Goal: Information Seeking & Learning: Learn about a topic

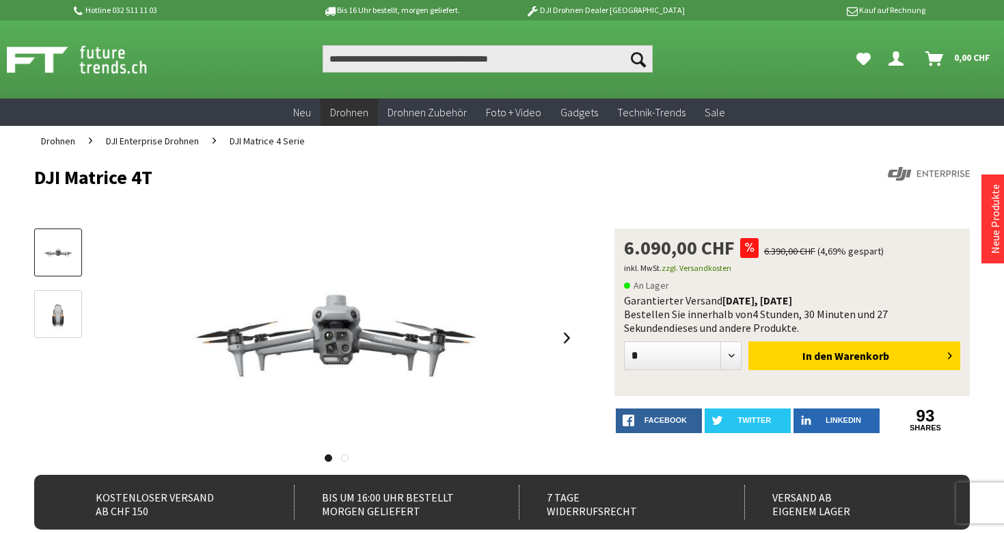
drag, startPoint x: 26, startPoint y: 181, endPoint x: 224, endPoint y: 181, distance: 197.6
copy h1 "DJI Matrice 4T"
click at [224, 181] on h1 "DJI Matrice 4T" at bounding box center [408, 177] width 749 height 21
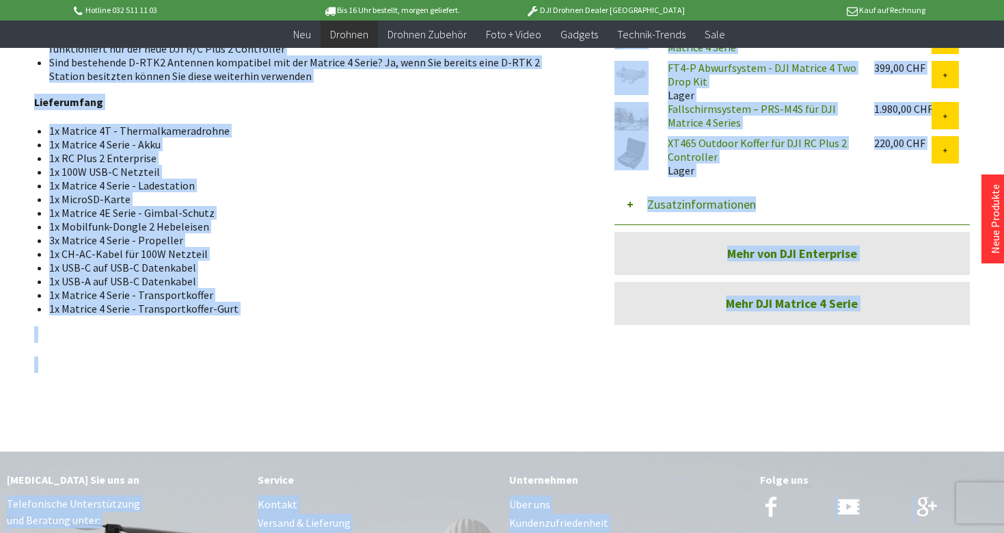
scroll to position [1581, 0]
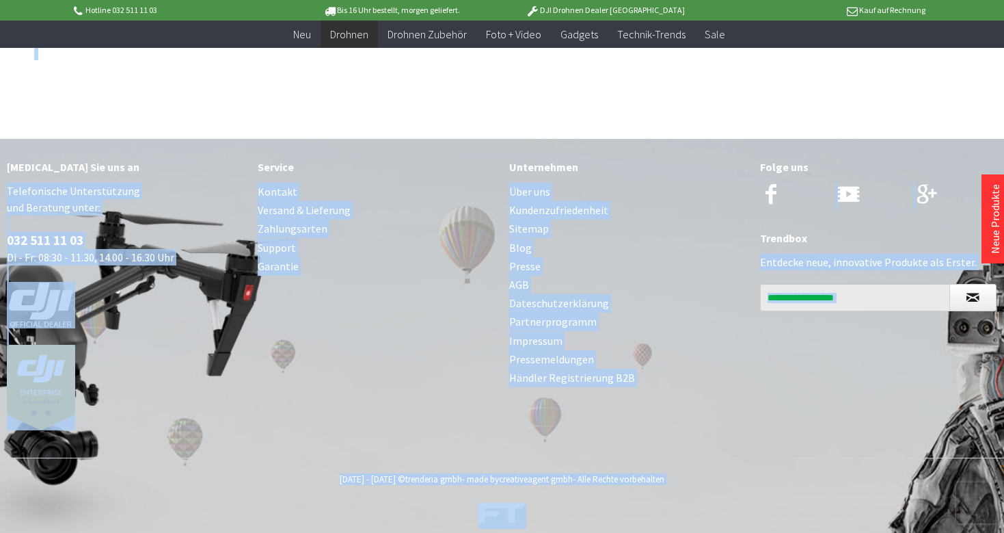
drag, startPoint x: 39, startPoint y: 165, endPoint x: 62, endPoint y: 522, distance: 357.0
click at [317, 318] on div "Rufen Sie uns an Telefonische Unterstützung und Beratung unter: 032 511 11 03 D…" at bounding box center [502, 298] width 1004 height 319
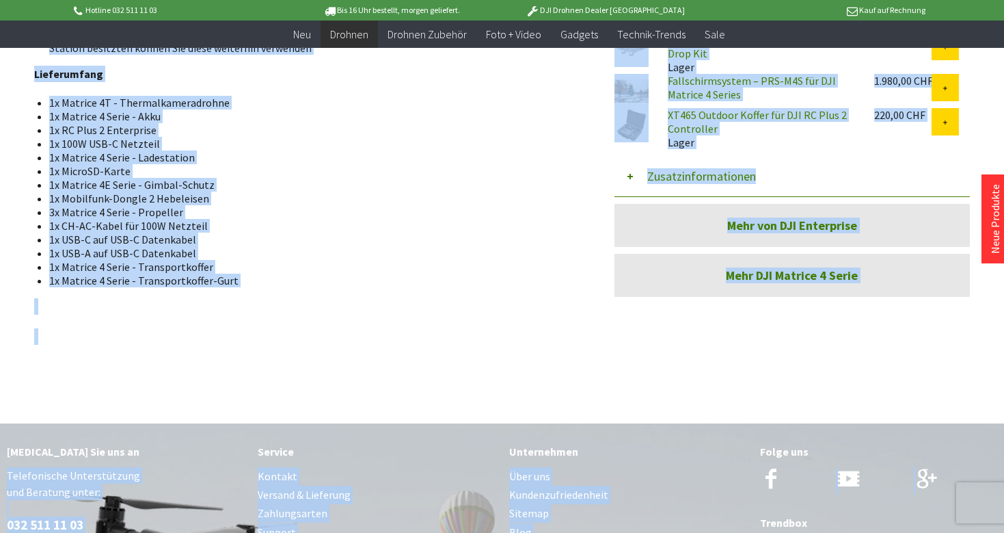
scroll to position [1446, 0]
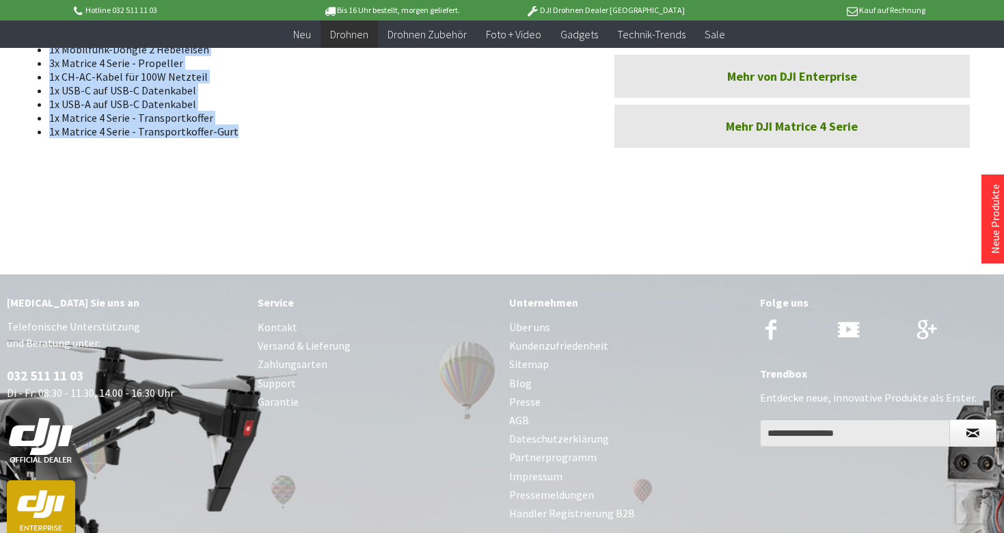
drag, startPoint x: 39, startPoint y: 252, endPoint x: 238, endPoint y: 123, distance: 237.3
copy div "DJI Matrice 4 Thermal Die neuen Enterprise-Drohne Matrice 4T verfügt über eine …"
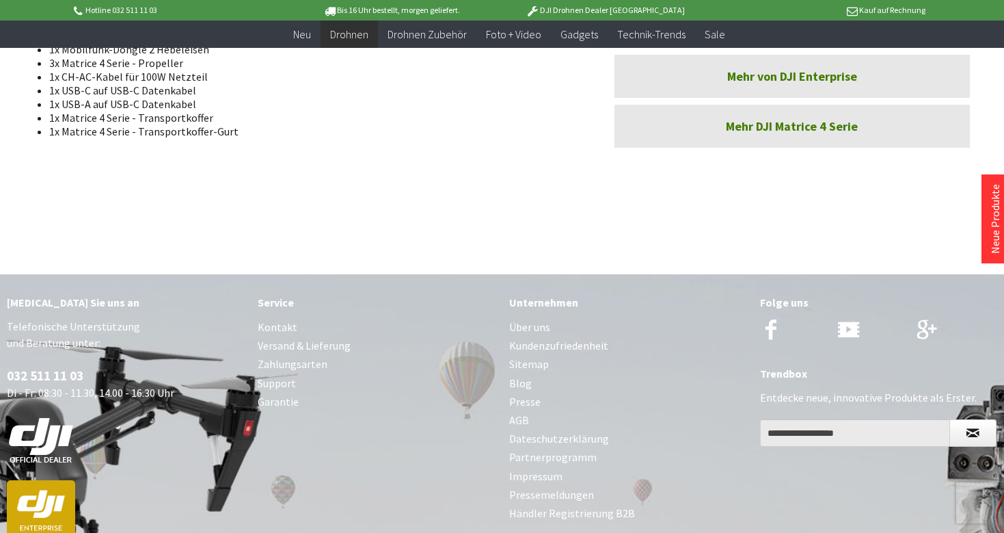
click at [248, 278] on div "Rufen Sie uns an Telefonische Unterstützung und Beratung unter: 032 511 11 03 D…" at bounding box center [125, 426] width 251 height 305
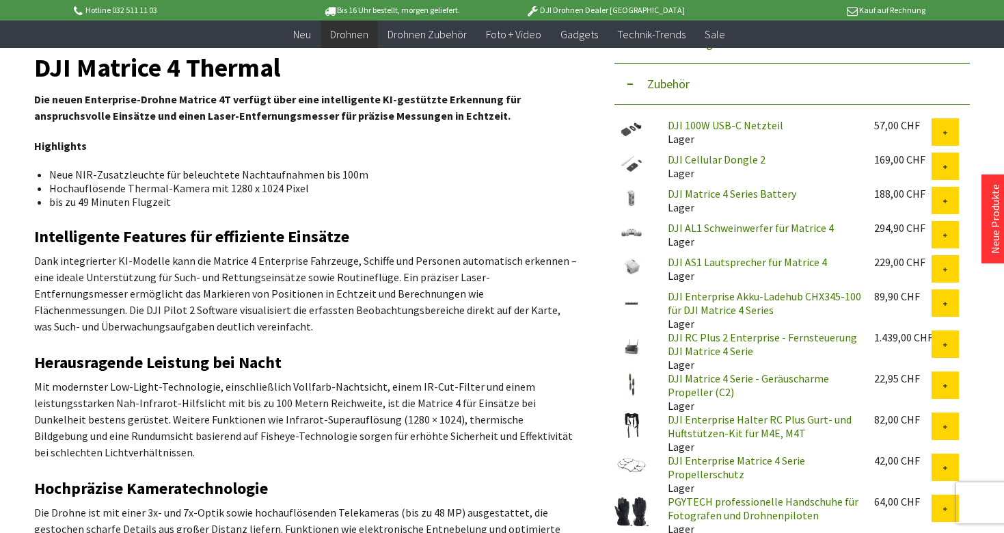
scroll to position [485, 0]
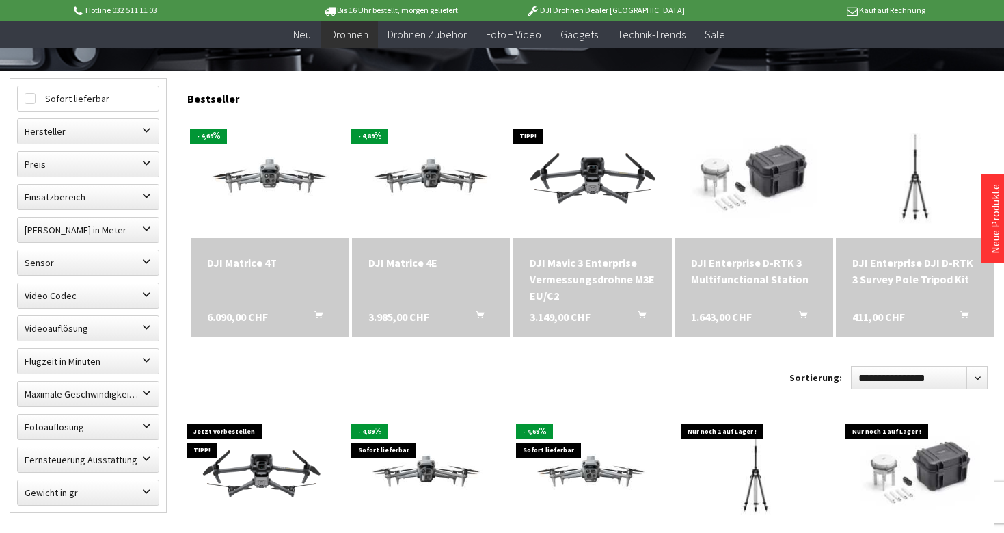
click at [219, 224] on span at bounding box center [270, 176] width 158 height 123
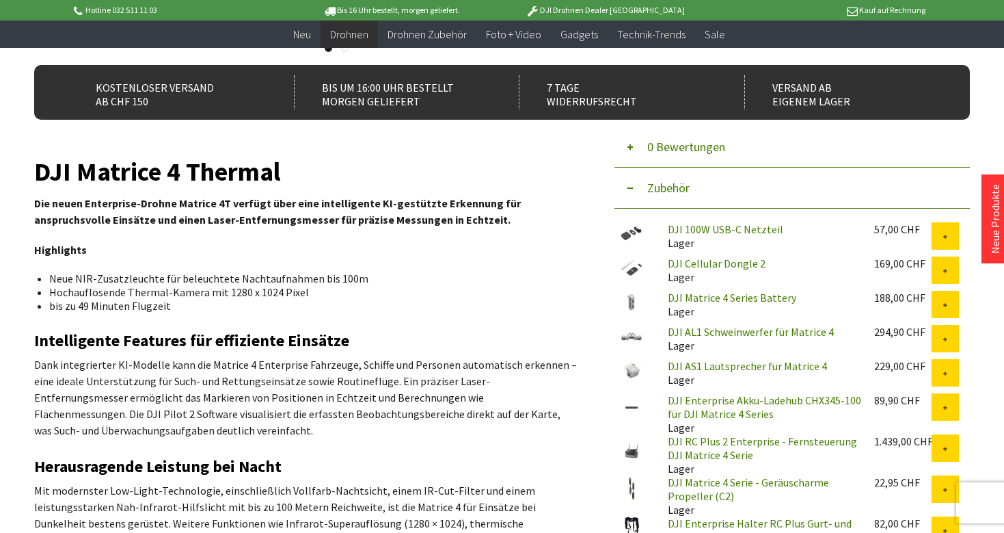
scroll to position [361, 0]
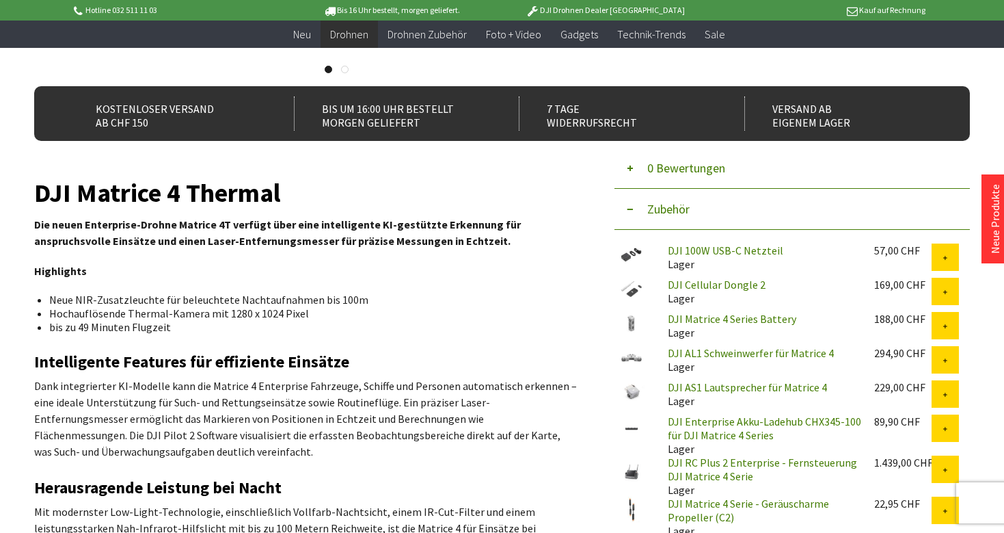
click at [728, 252] on link "DJI 100W USB-C Netzteil" at bounding box center [726, 250] width 116 height 14
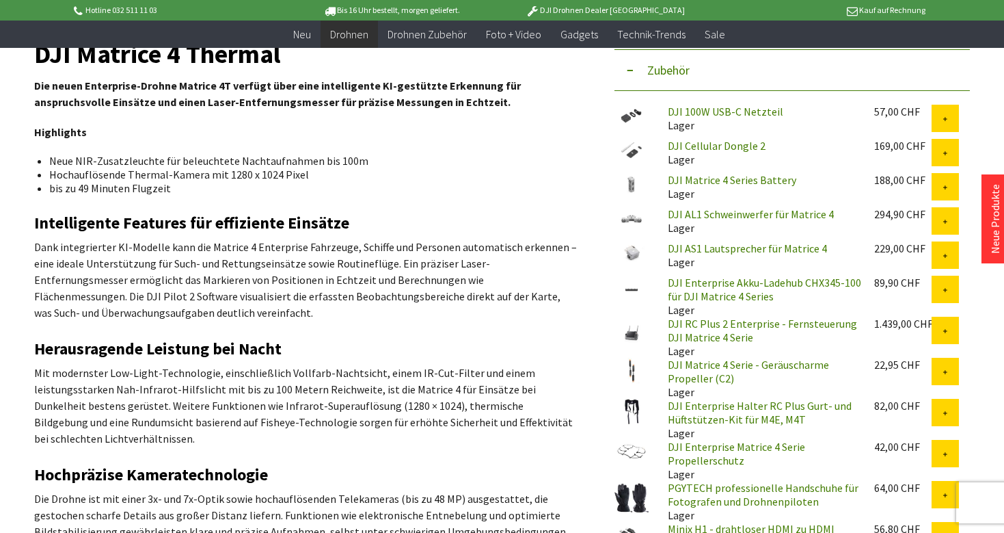
scroll to position [501, 0]
click at [734, 144] on link "DJI Cellular Dongle 2" at bounding box center [717, 145] width 98 height 14
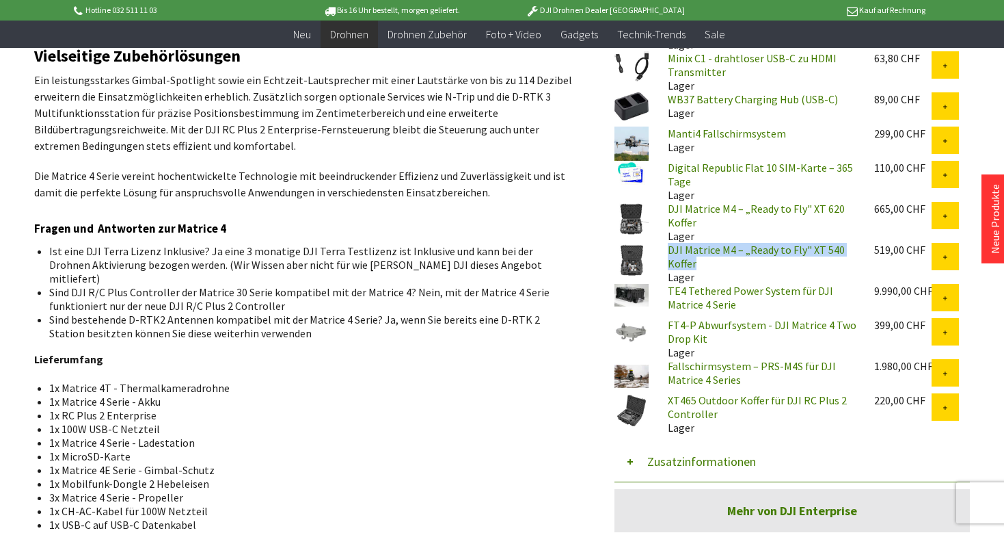
scroll to position [1012, 0]
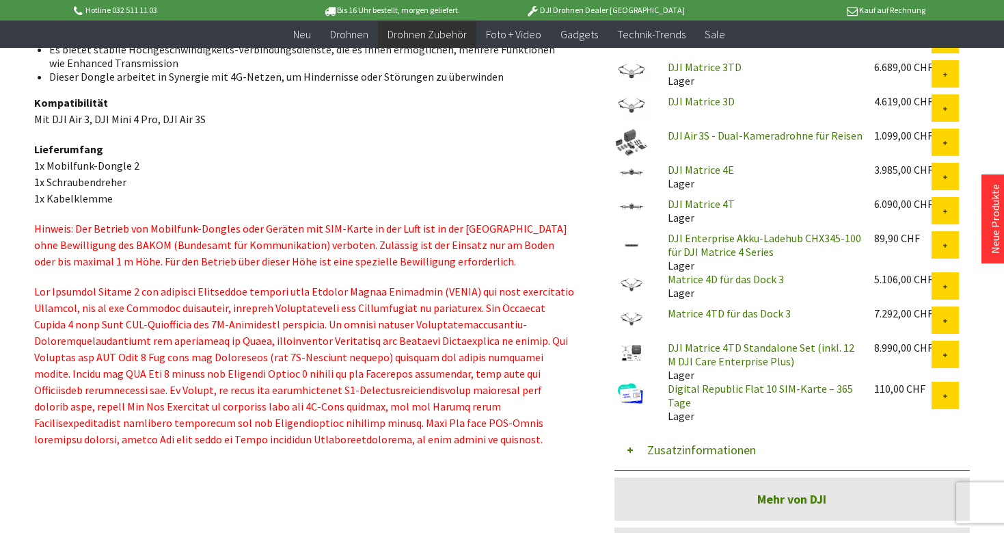
scroll to position [613, 0]
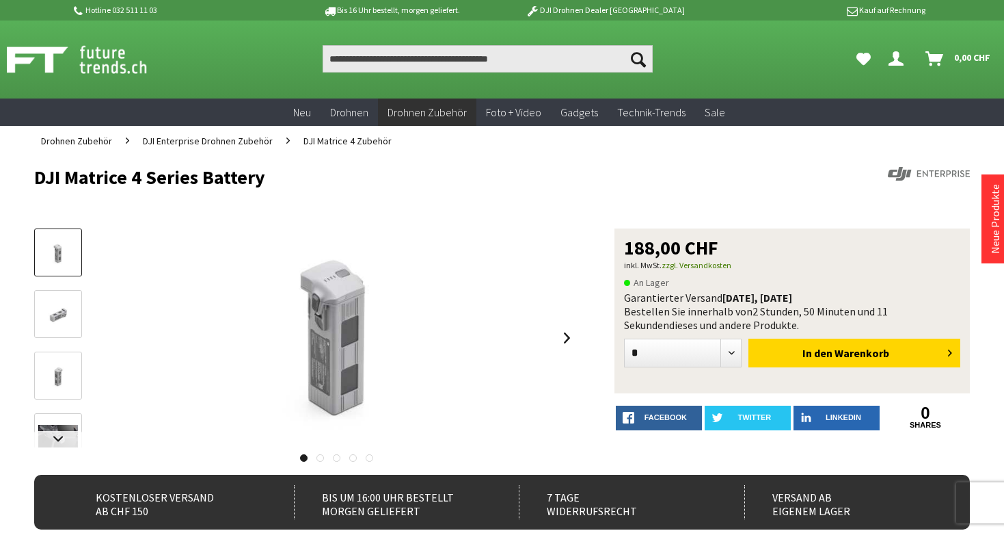
drag, startPoint x: 36, startPoint y: 178, endPoint x: 301, endPoint y: 178, distance: 265.3
click at [301, 178] on h1 "DJI Matrice 4 Series Battery" at bounding box center [408, 177] width 749 height 21
copy h1 "DJI Matrice 4 Series Battery"
click at [301, 178] on h1 "DJI Matrice 4 Series Battery" at bounding box center [408, 177] width 749 height 21
drag, startPoint x: 624, startPoint y: 248, endPoint x: 654, endPoint y: 250, distance: 29.4
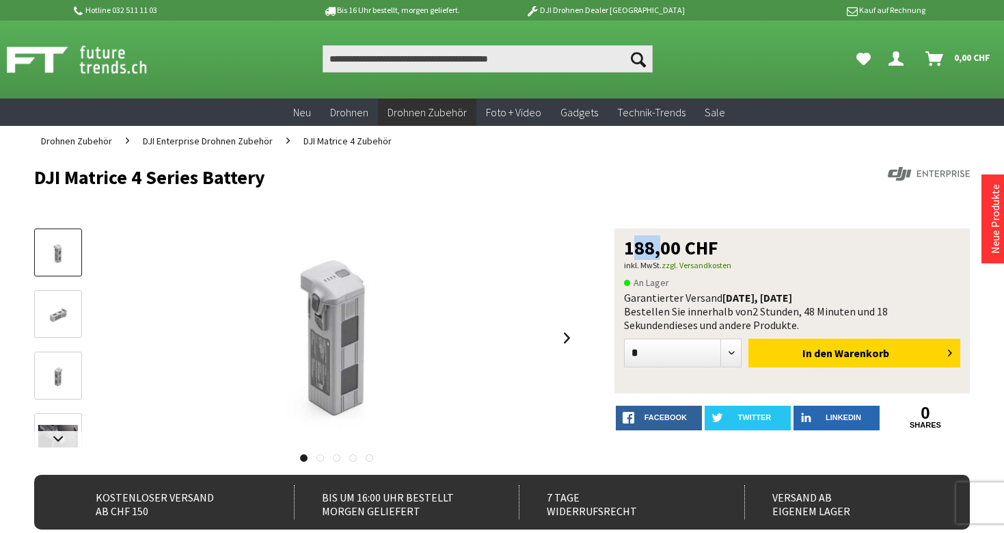
click at [654, 250] on span "188,00 CHF" at bounding box center [671, 247] width 94 height 19
copy span "188"
click at [639, 249] on span "188,00 CHF" at bounding box center [671, 247] width 94 height 19
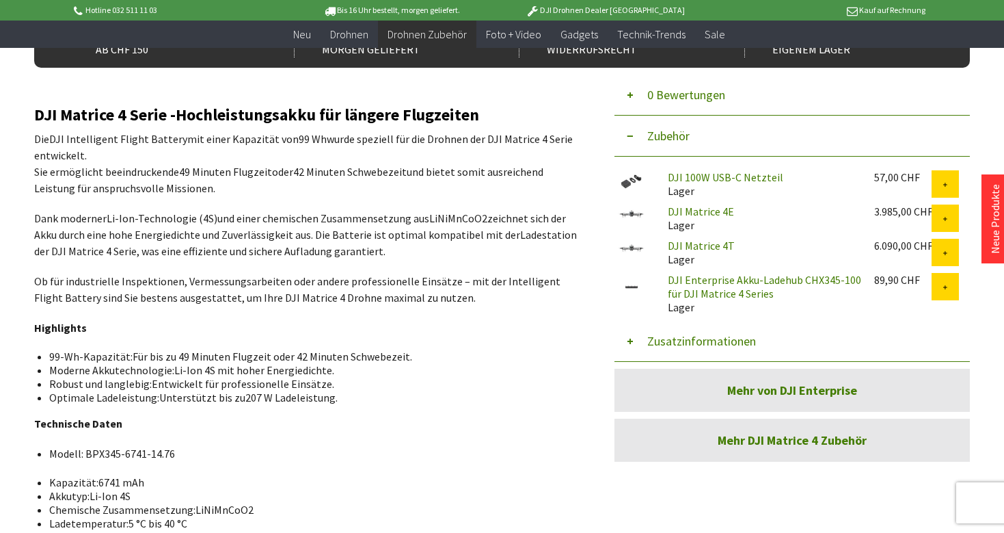
scroll to position [358, 0]
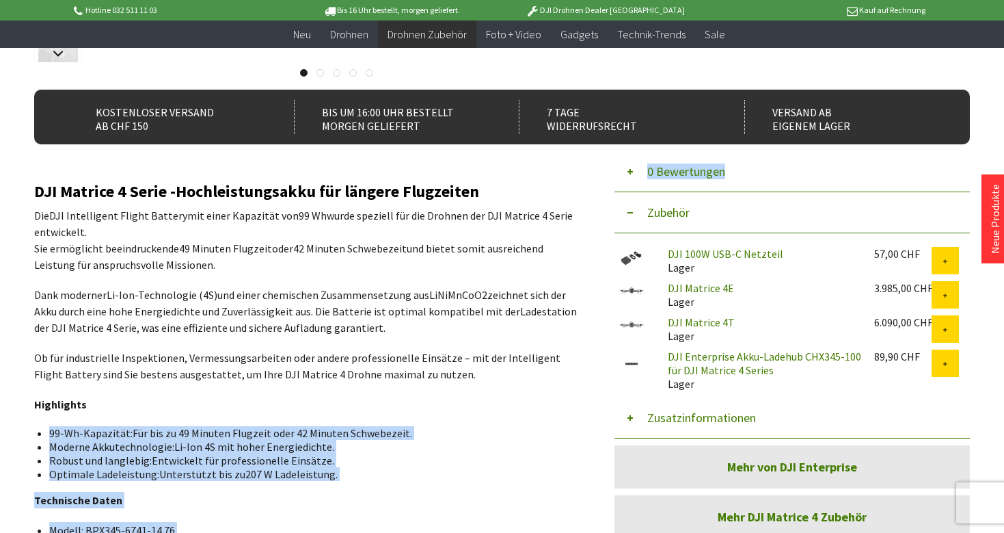
drag, startPoint x: 29, startPoint y: 194, endPoint x: 128, endPoint y: 419, distance: 245.6
click at [128, 419] on div "Menü schließen Kategorien Neu Drohnen Drohnen Zubehör DJI Enterprise Drohnen Zu…" at bounding box center [502, 330] width 1004 height 1119
click at [128, 419] on div "DJI Matrice 4 Serie - Hochleistungsakku für längere Flugzeiten Die DJI Intellig…" at bounding box center [305, 514] width 543 height 662
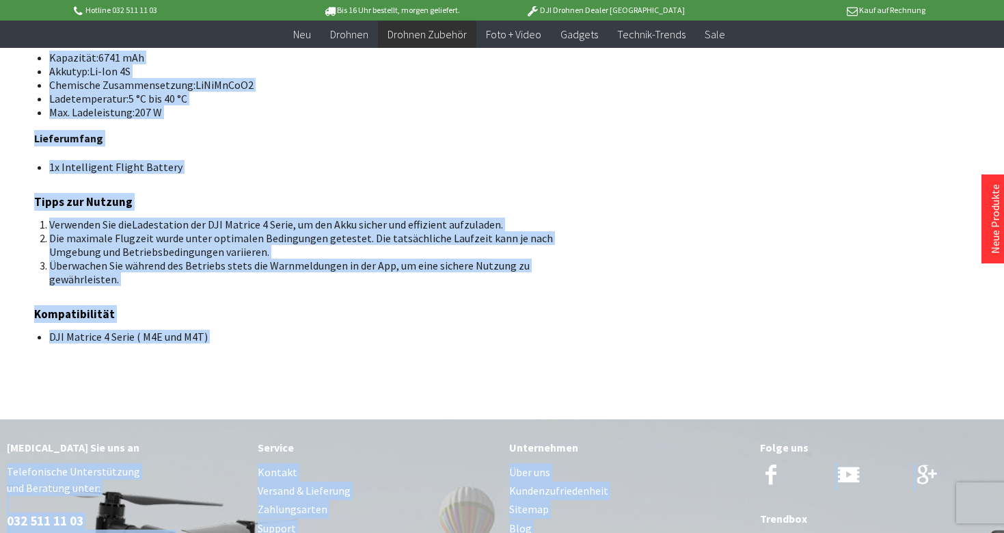
scroll to position [949, 0]
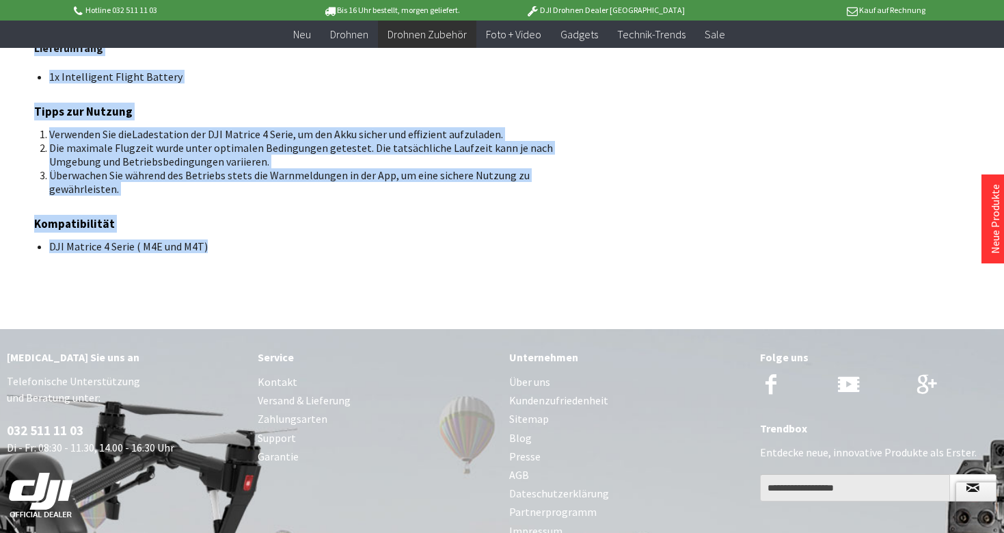
drag, startPoint x: 36, startPoint y: 186, endPoint x: 209, endPoint y: 248, distance: 184.5
copy div "DJI Matrice 4 Serie - Hochleistungsakku für längere Flugzeiten Die DJI Intellig…"
click at [209, 248] on li "DJI Matrice 4 Serie ( M4E und M4T)" at bounding box center [307, 246] width 517 height 14
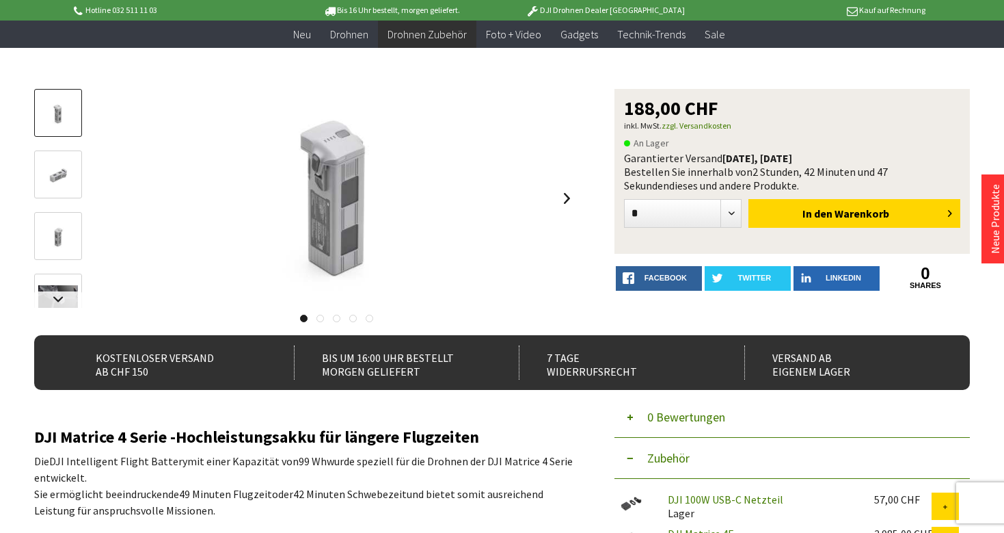
scroll to position [109, 0]
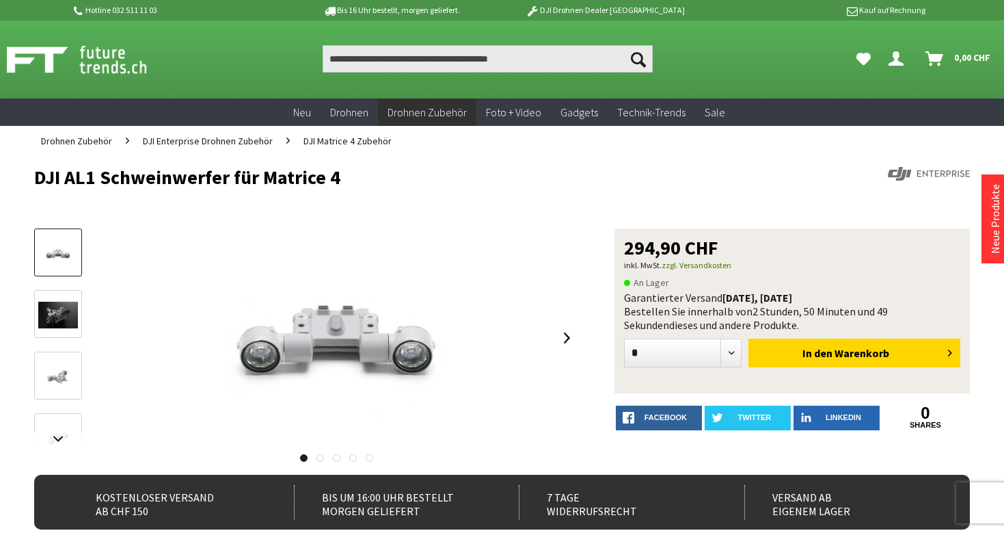
drag, startPoint x: 30, startPoint y: 176, endPoint x: 411, endPoint y: 181, distance: 380.9
copy h1 "DJI AL1 Schweinwerfer für Matrice 4"
click at [411, 181] on h1 "DJI AL1 Schweinwerfer für Matrice 4" at bounding box center [408, 177] width 749 height 21
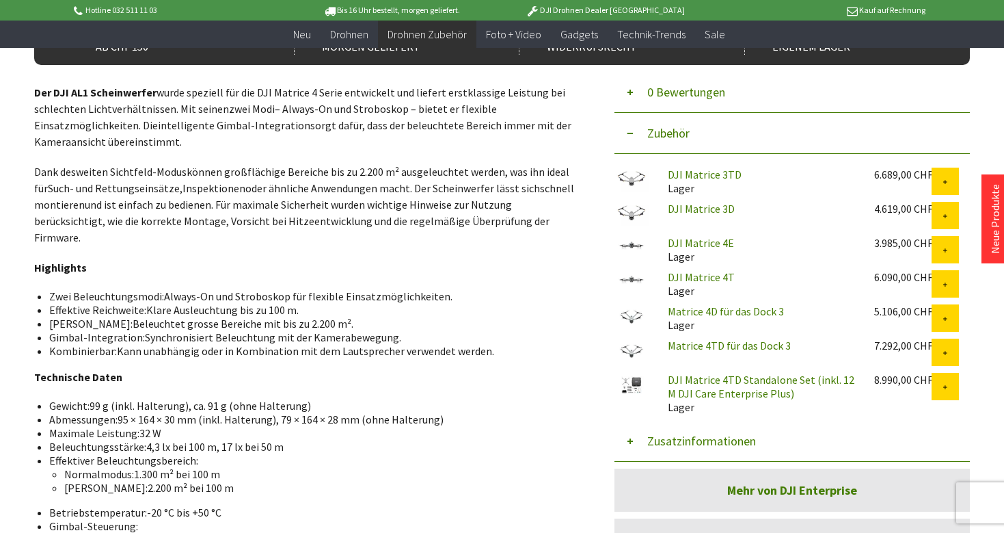
scroll to position [426, 0]
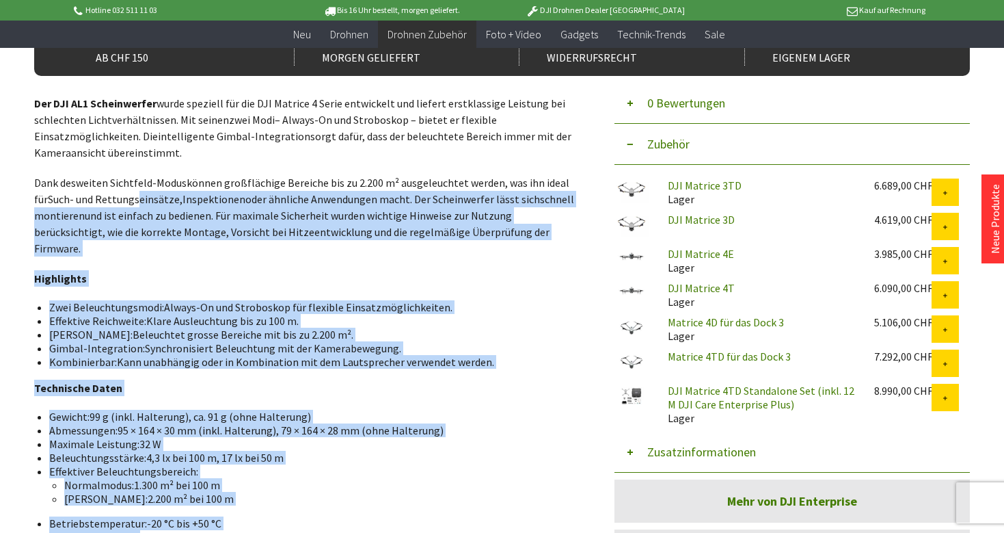
drag, startPoint x: 32, startPoint y: 99, endPoint x: 139, endPoint y: 200, distance: 146.6
click at [139, 200] on div "Menü schließen Kategorien Neu Drohnen Drohnen Zubehör DJI Enterprise Drohnen Zu…" at bounding box center [502, 302] width 1004 height 1198
click at [139, 200] on span "Such- und Rettungseinsätze" at bounding box center [114, 199] width 132 height 14
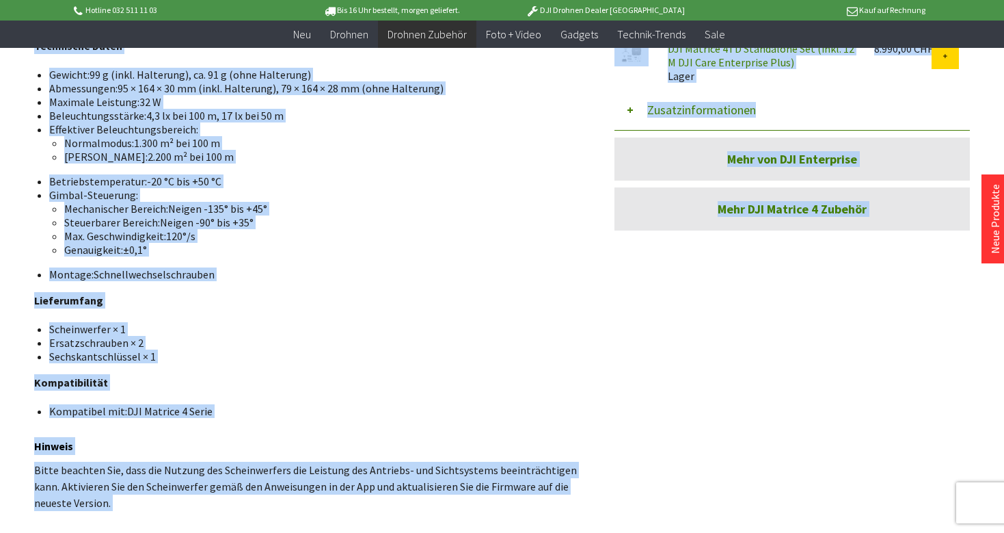
scroll to position [785, 0]
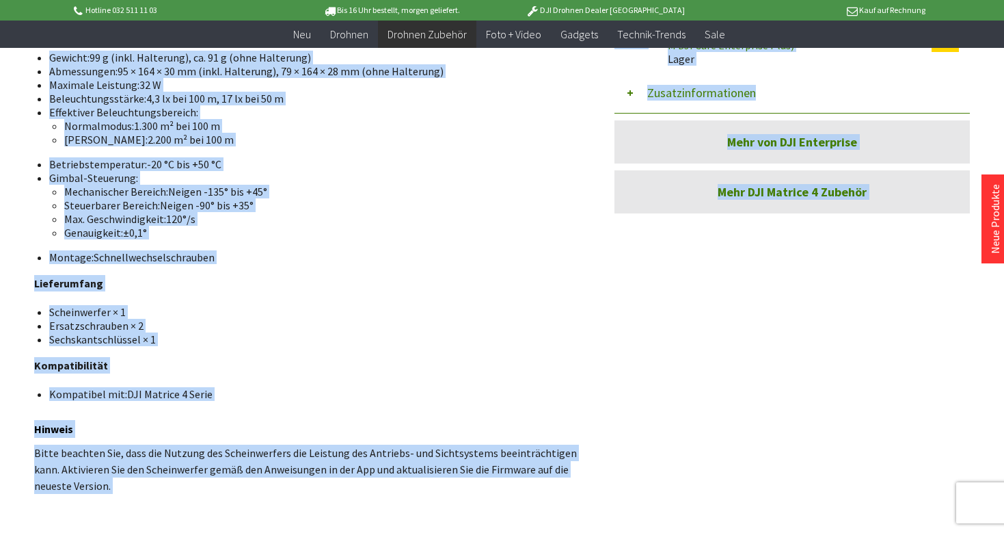
drag, startPoint x: 35, startPoint y: 103, endPoint x: 211, endPoint y: 380, distance: 328.4
click at [211, 380] on div "Der DJI AL1 Scheinwerfer wurde speziell für die DJI Matrice 4 Serie entwickelt …" at bounding box center [305, 115] width 543 height 758
copy div "Der DJI AL1 Scheinwerfer wurde speziell für die DJI Matrice 4 Serie entwickelt …"
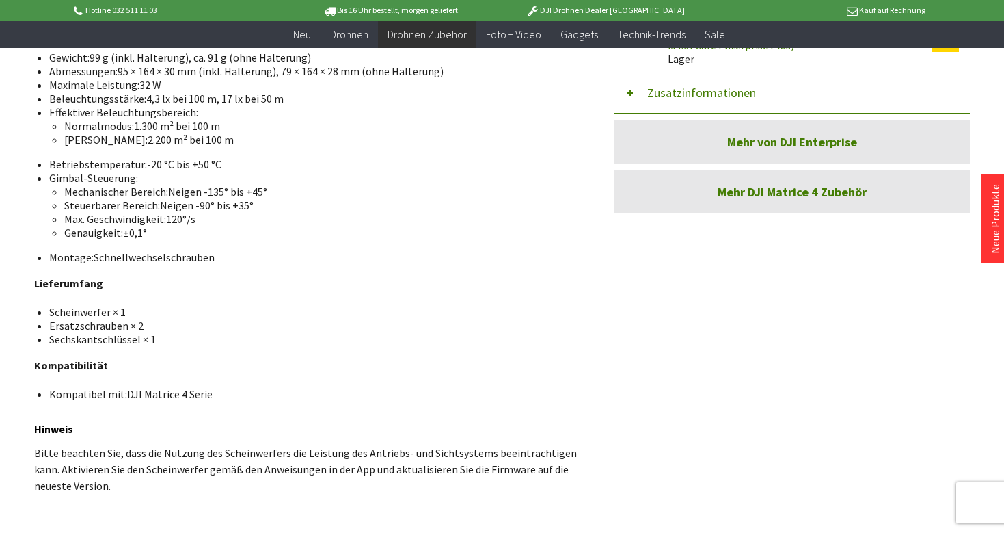
click at [218, 358] on div "Der DJI AL1 Scheinwerfer wurde speziell für die DJI Matrice 4 Serie entwickelt …" at bounding box center [305, 115] width 543 height 758
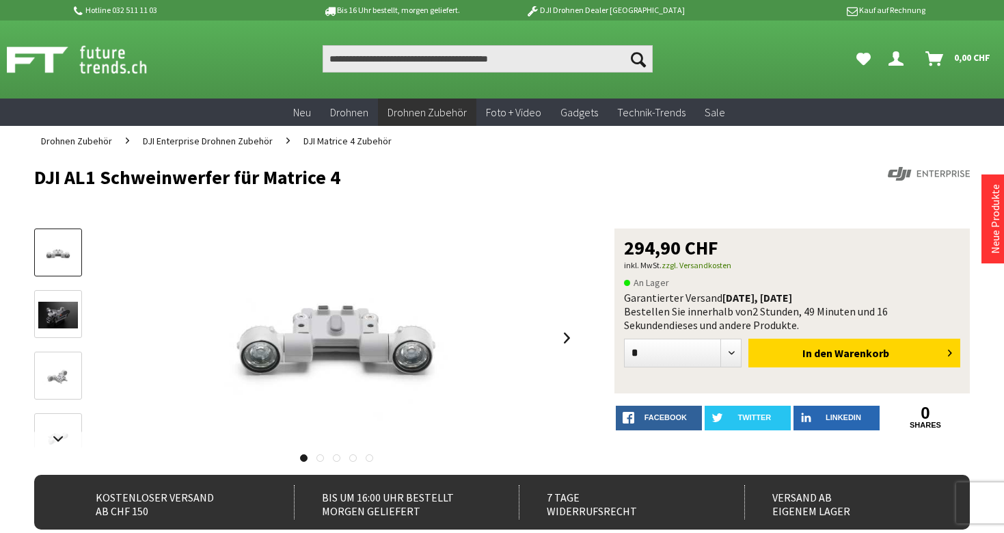
scroll to position [0, 0]
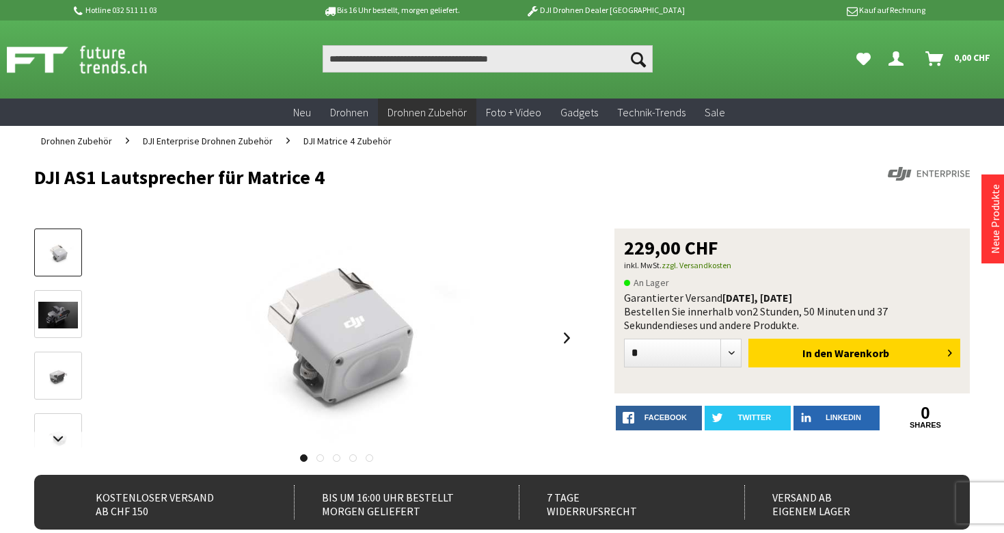
drag, startPoint x: 35, startPoint y: 180, endPoint x: 359, endPoint y: 180, distance: 324.1
click at [359, 180] on h1 "DJI AS1 Lautsprecher für Matrice 4" at bounding box center [408, 177] width 749 height 21
copy h1 "DJI AS1 Lautsprecher für Matrice 4"
click at [359, 180] on h1 "DJI AS1 Lautsprecher für Matrice 4" at bounding box center [408, 177] width 749 height 21
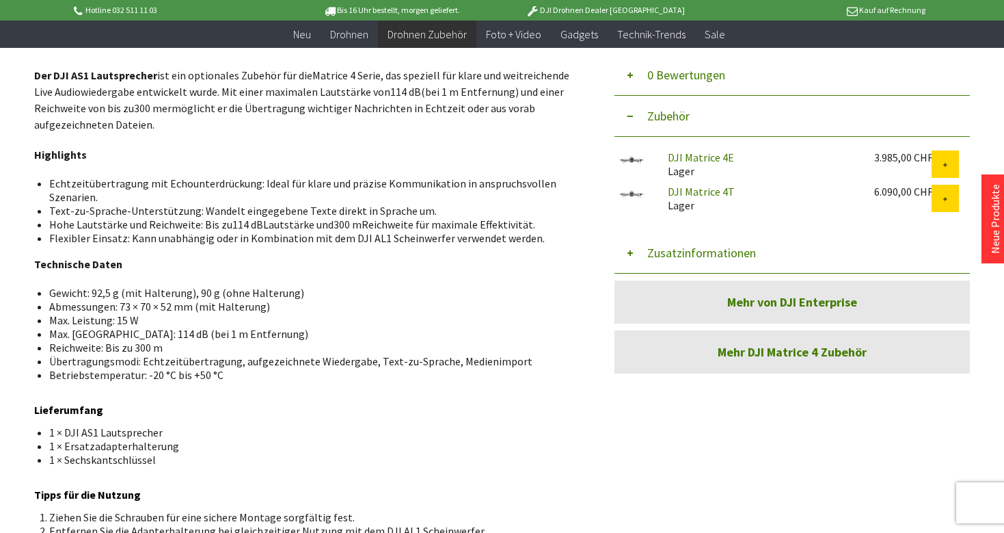
scroll to position [452, 0]
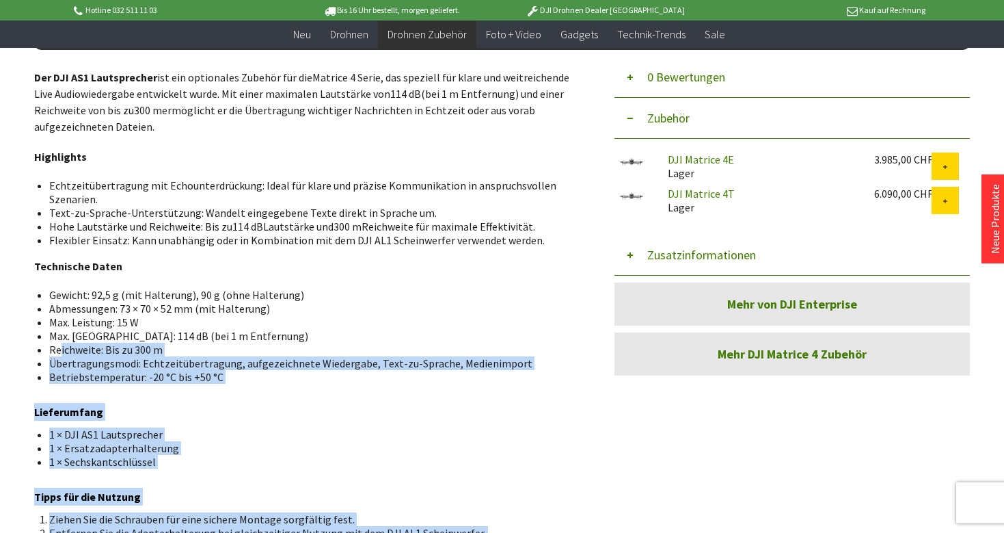
drag, startPoint x: 25, startPoint y: 70, endPoint x: 62, endPoint y: 341, distance: 273.4
click at [62, 342] on div "Menü schließen Kategorien Neu Drohnen Drohnen Zubehör DJI Enterprise Drohnen Zu…" at bounding box center [502, 180] width 1004 height 1007
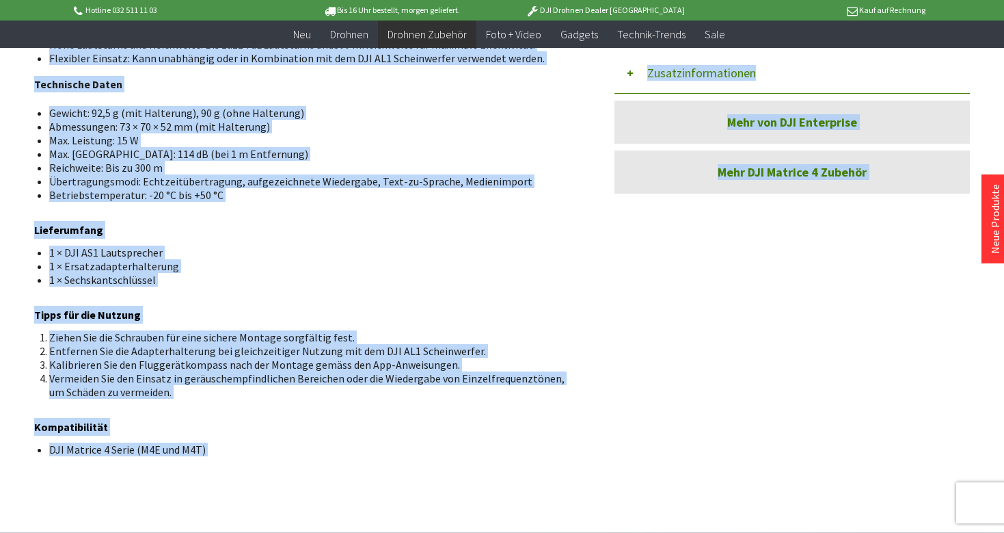
scroll to position [640, 0]
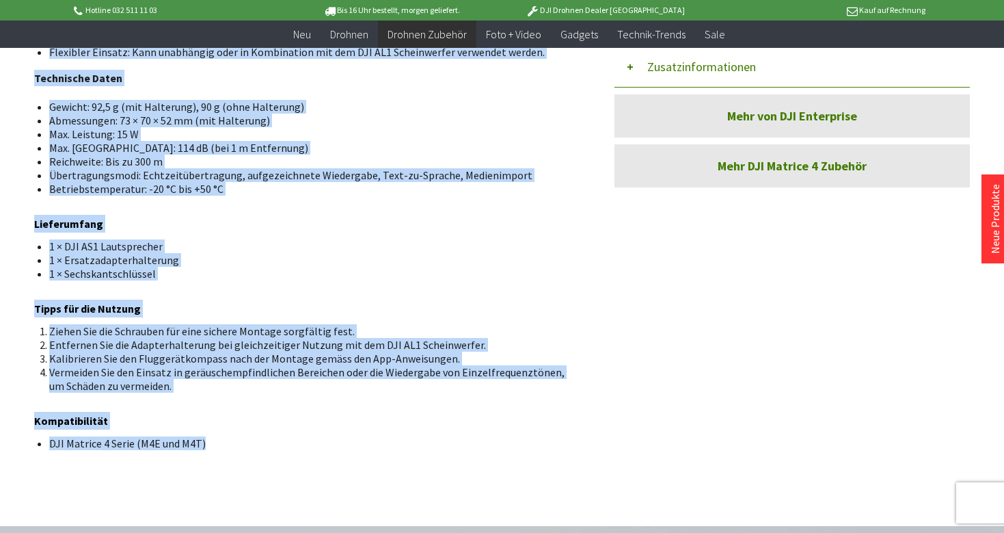
drag, startPoint x: 34, startPoint y: 79, endPoint x: 206, endPoint y: 442, distance: 402.2
click at [206, 442] on div "Der DJI AS1 Lautsprecher ist ein optionales Zubehör für die Matrice 4 Serie , d…" at bounding box center [305, 165] width 543 height 569
copy div "Der DJI AS1 Lautsprecher ist ein optionales Zubehör für die Matrice 4 Serie , d…"
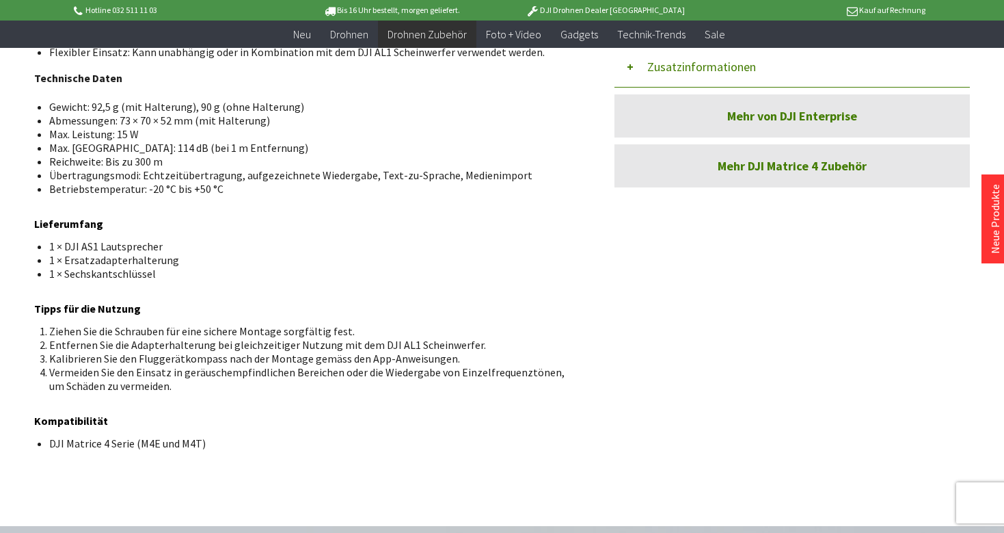
click at [215, 394] on div "Der DJI AS1 Lautsprecher ist ein optionales Zubehör für die Matrice 4 Serie , d…" at bounding box center [305, 165] width 543 height 569
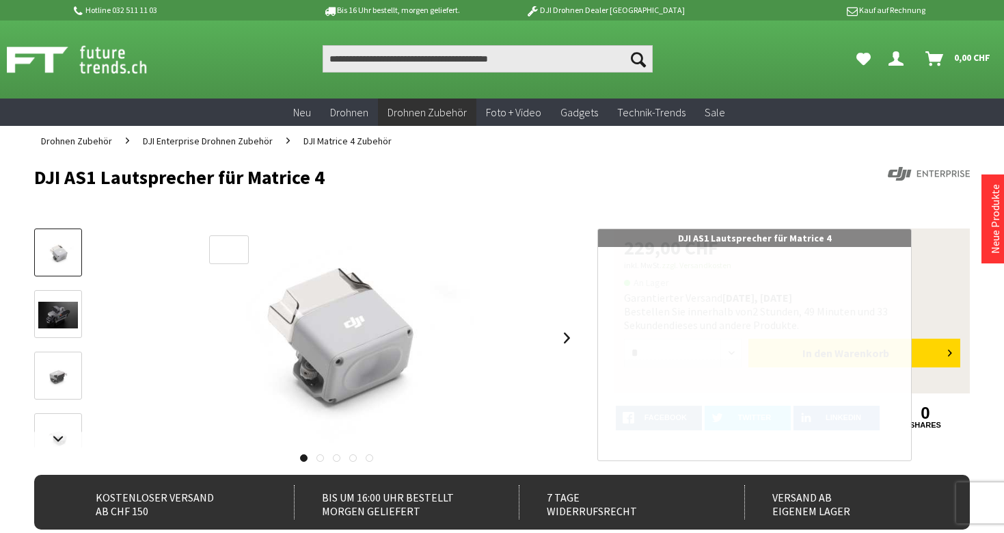
scroll to position [0, 0]
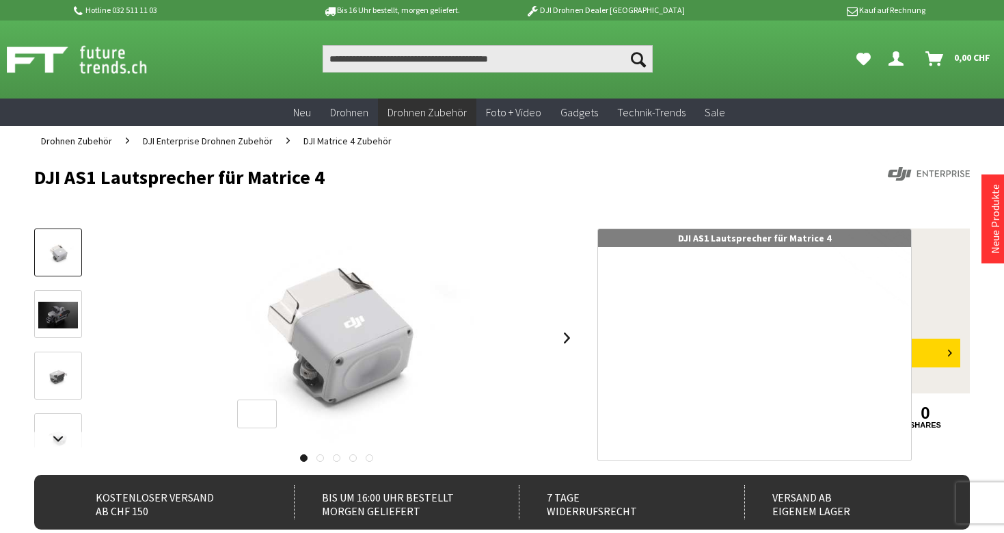
click at [258, 418] on div at bounding box center [257, 413] width 40 height 29
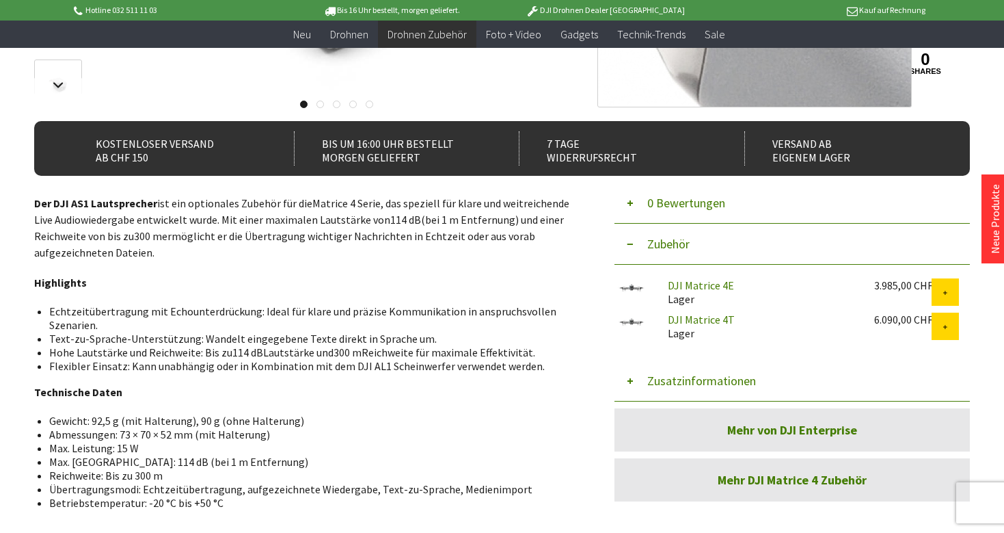
scroll to position [332, 0]
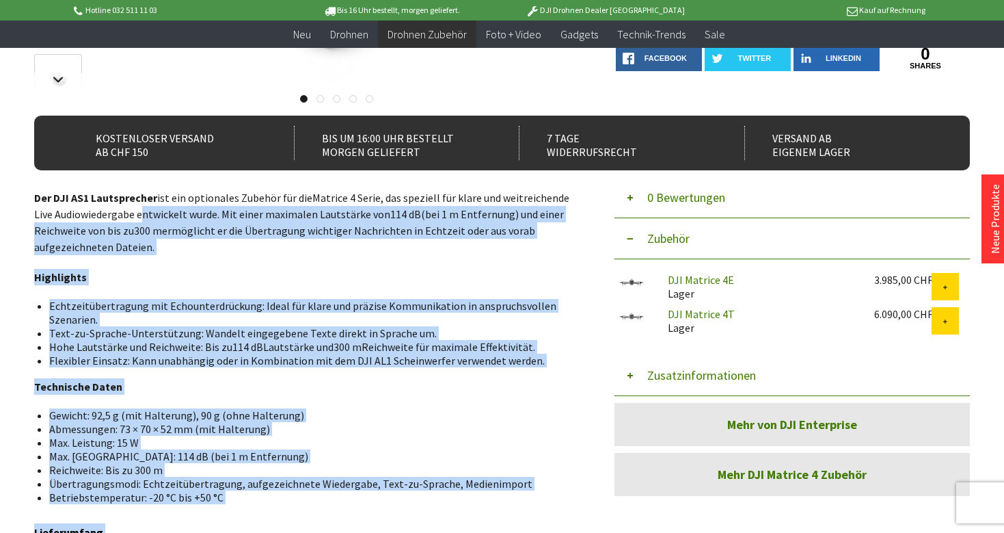
drag, startPoint x: 28, startPoint y: 202, endPoint x: 141, endPoint y: 209, distance: 113.0
click at [141, 209] on div "Menü schließen Kategorien Neu Drohnen Drohnen Zubehör DJI Enterprise Drohnen Zu…" at bounding box center [502, 300] width 1004 height 1007
click at [141, 209] on p "Der DJI AS1 Lautsprecher ist ein optionales Zubehör für die Matrice 4 Serie , d…" at bounding box center [305, 222] width 543 height 66
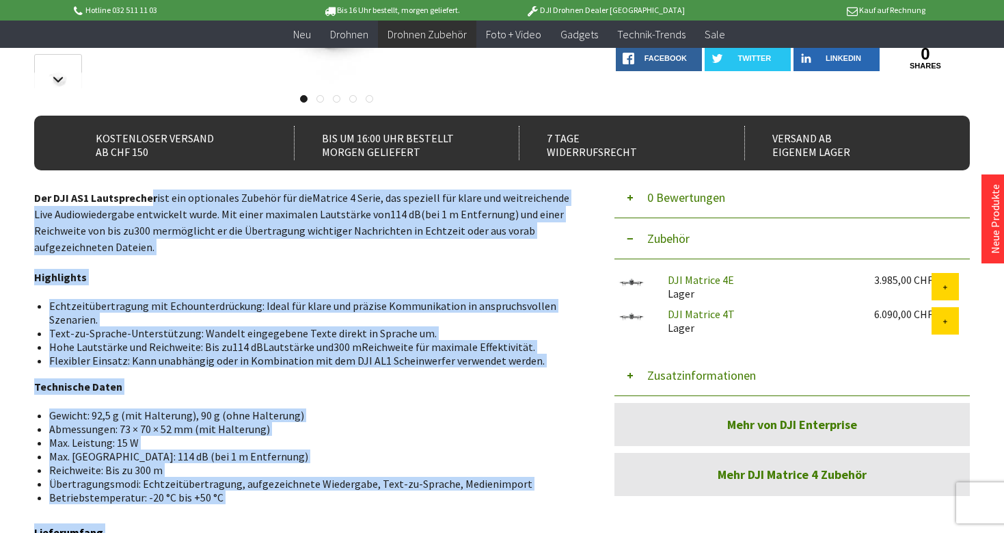
drag, startPoint x: 29, startPoint y: 200, endPoint x: 150, endPoint y: 200, distance: 121.0
click at [150, 200] on div "Menü schließen Kategorien Neu Drohnen Drohnen Zubehör DJI Enterprise Drohnen Zu…" at bounding box center [502, 300] width 1004 height 1007
click at [150, 200] on strong "Der DJI AS1 Lautsprecher" at bounding box center [95, 198] width 123 height 14
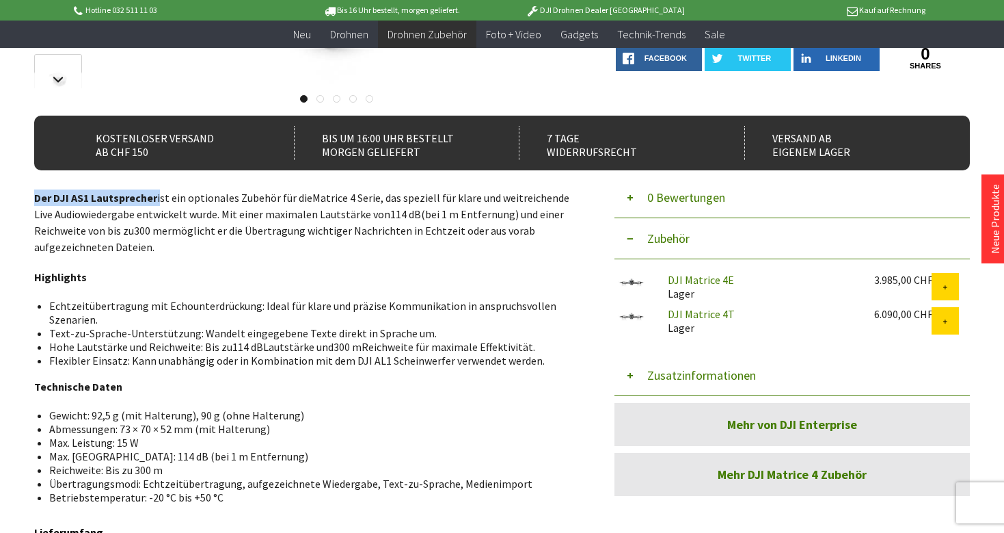
drag, startPoint x: 157, startPoint y: 200, endPoint x: 37, endPoint y: 200, distance: 119.7
click at [37, 200] on p "Der DJI AS1 Lautsprecher ist ein optionales Zubehör für die Matrice 4 Serie , d…" at bounding box center [305, 222] width 543 height 66
copy p "Der DJI AS1 Lautsprecher"
click at [279, 237] on p "Der DJI AS1 Lautsprecher ist ein optionales Zubehör für die Matrice 4 Serie , d…" at bounding box center [305, 222] width 543 height 66
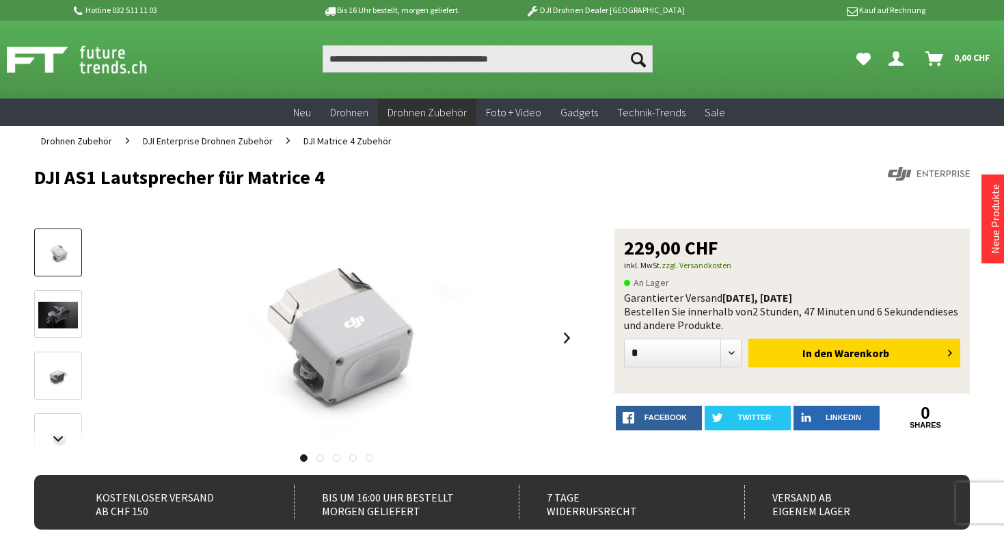
scroll to position [0, 0]
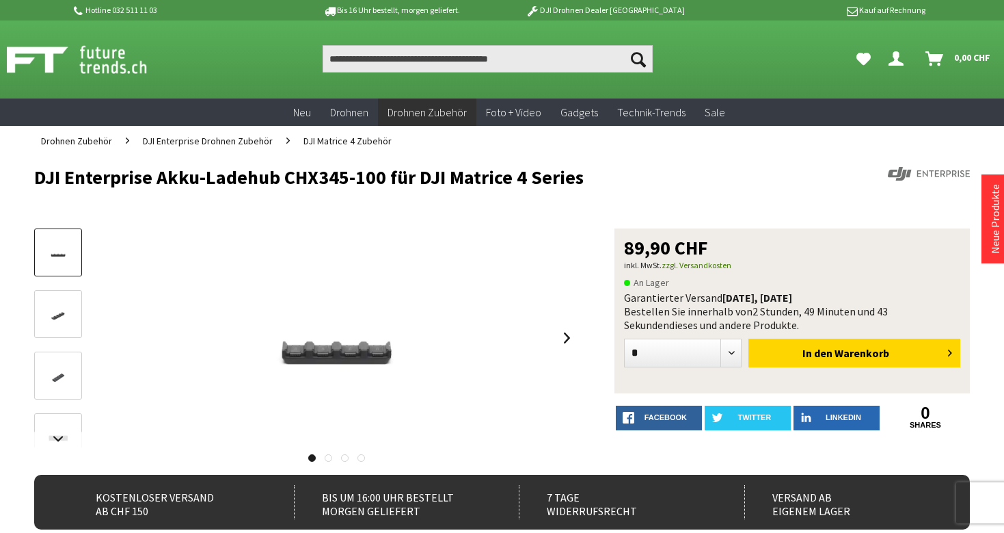
click at [310, 0] on div "Hotline 032 511 11 03 Bis 16 Uhr bestellt, [DATE] geliefert. DJI Drohnen Dealer…" at bounding box center [503, 10] width 862 height 21
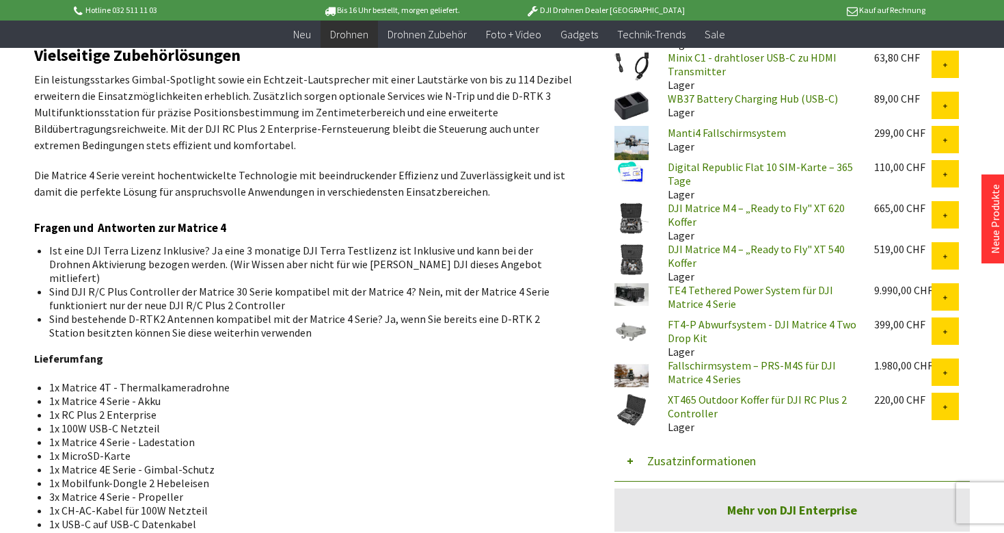
click at [474, 256] on li "Ist eine DJI Terra Lizenz Inklusive? Ja eine 3 monatige DJI Terra Testlizenz is…" at bounding box center [307, 263] width 517 height 41
